Goal: Transaction & Acquisition: Obtain resource

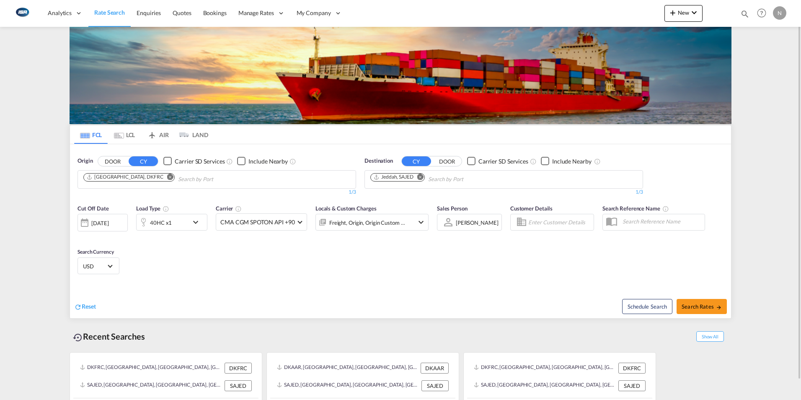
click at [167, 175] on md-icon "Remove" at bounding box center [170, 176] width 6 height 6
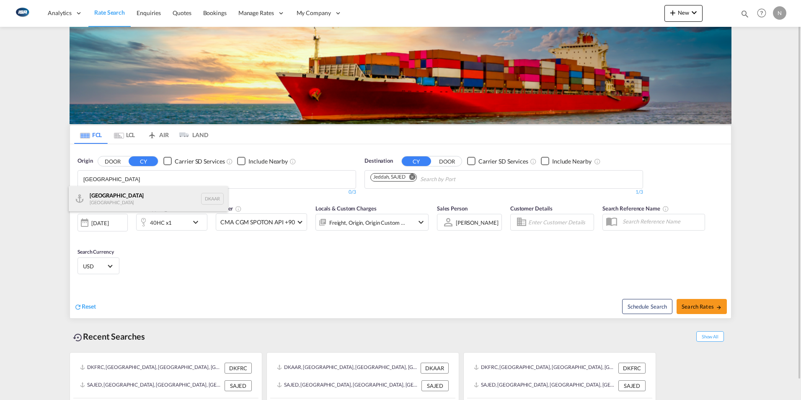
type input "[GEOGRAPHIC_DATA]"
click at [95, 196] on div "Aarhus [GEOGRAPHIC_DATA] DKAAR" at bounding box center [148, 198] width 159 height 25
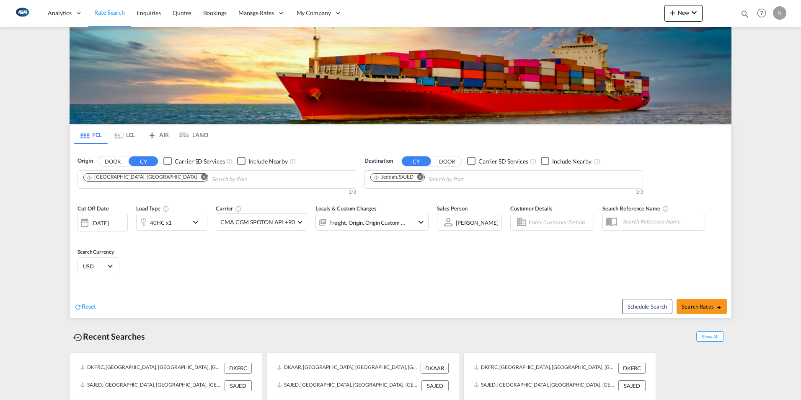
click at [421, 175] on md-icon "Remove" at bounding box center [420, 176] width 6 height 6
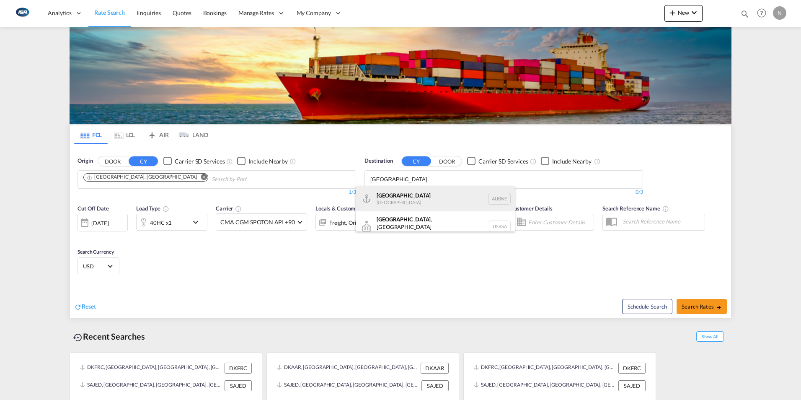
type input "[GEOGRAPHIC_DATA]"
click at [391, 196] on div "[GEOGRAPHIC_DATA] [GEOGRAPHIC_DATA] AUBNE" at bounding box center [435, 198] width 159 height 25
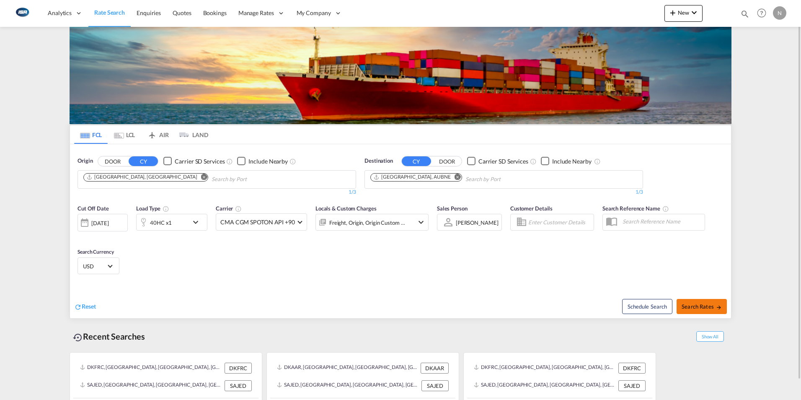
click at [702, 307] on span "Search Rates" at bounding box center [702, 306] width 40 height 7
type input "DKAAR to AUBNE / [DATE]"
